Goal: Information Seeking & Learning: Learn about a topic

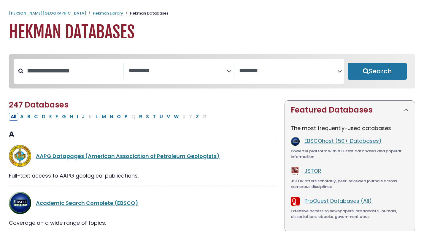
select select "Database Subject Filter"
select select "Database Vendors Filter"
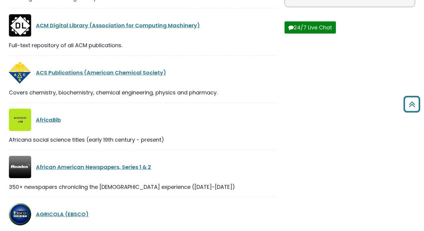
scroll to position [226, 0]
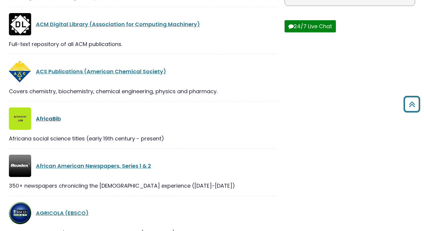
click at [50, 122] on link "AfricaBib" at bounding box center [48, 118] width 25 height 7
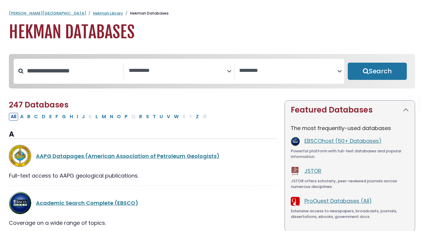
select select "Database Subject Filter"
select select "Database Vendors Filter"
click at [90, 73] on input "Search database by title or keyword" at bounding box center [73, 71] width 100 height 10
type input "**********"
click at [348, 63] on button "Search" at bounding box center [377, 71] width 59 height 17
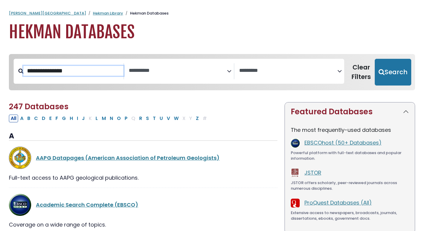
select select "Database Subject Filter"
select select "Database Vendors Filter"
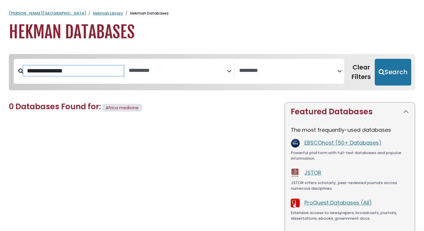
drag, startPoint x: 47, startPoint y: 72, endPoint x: 79, endPoint y: 71, distance: 32.4
click at [78, 72] on input "**********" at bounding box center [73, 71] width 100 height 10
type input "******"
click at [375, 59] on button "Search" at bounding box center [393, 72] width 37 height 27
select select "Database Subject Filter"
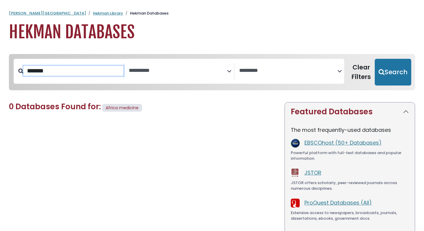
select select "Database Vendors Filter"
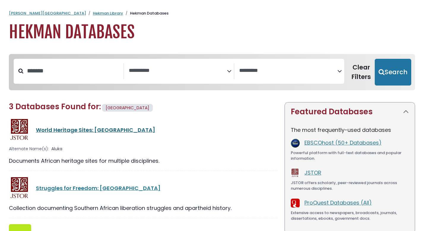
click at [88, 129] on link "World Heritage Sites: [GEOGRAPHIC_DATA]" at bounding box center [95, 129] width 119 height 7
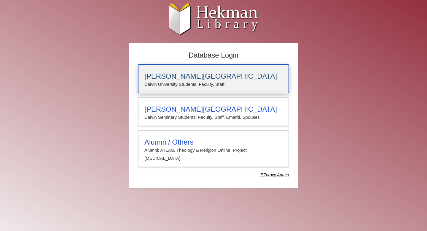
click at [165, 77] on h3 "[PERSON_NAME][GEOGRAPHIC_DATA]" at bounding box center [214, 76] width 138 height 8
